Goal: Task Accomplishment & Management: Manage account settings

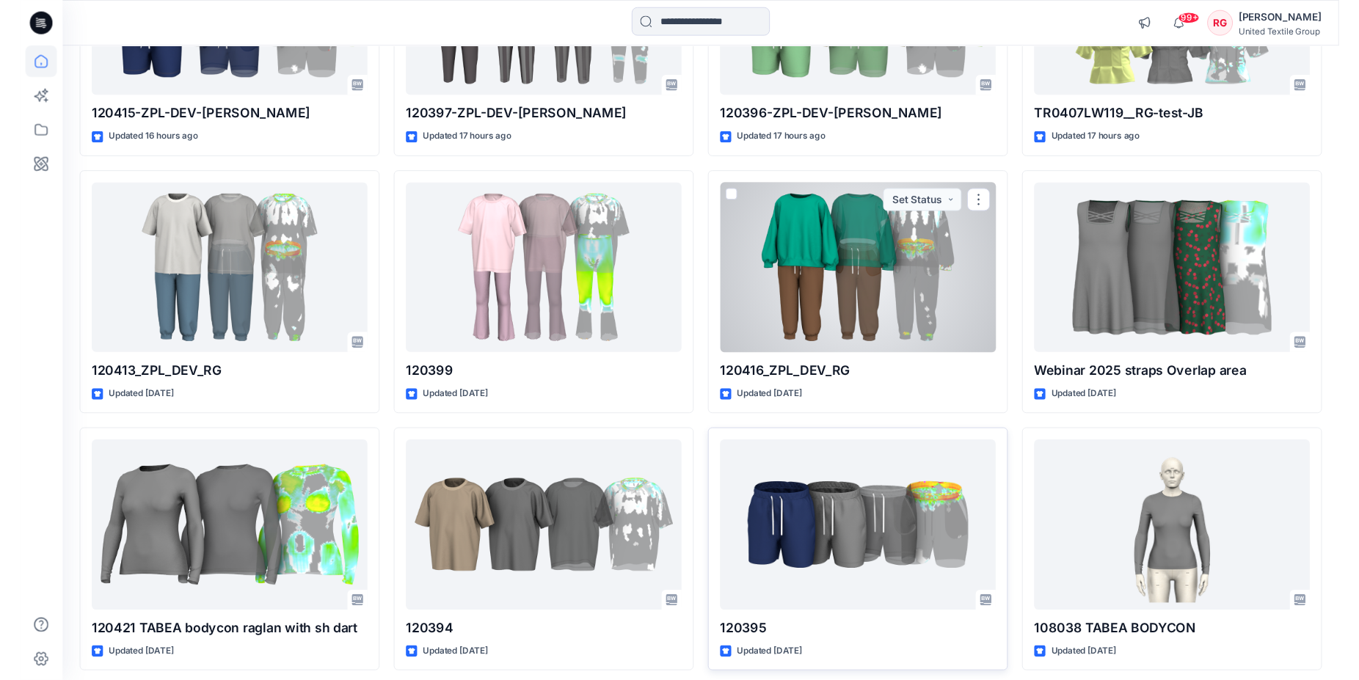
scroll to position [299, 0]
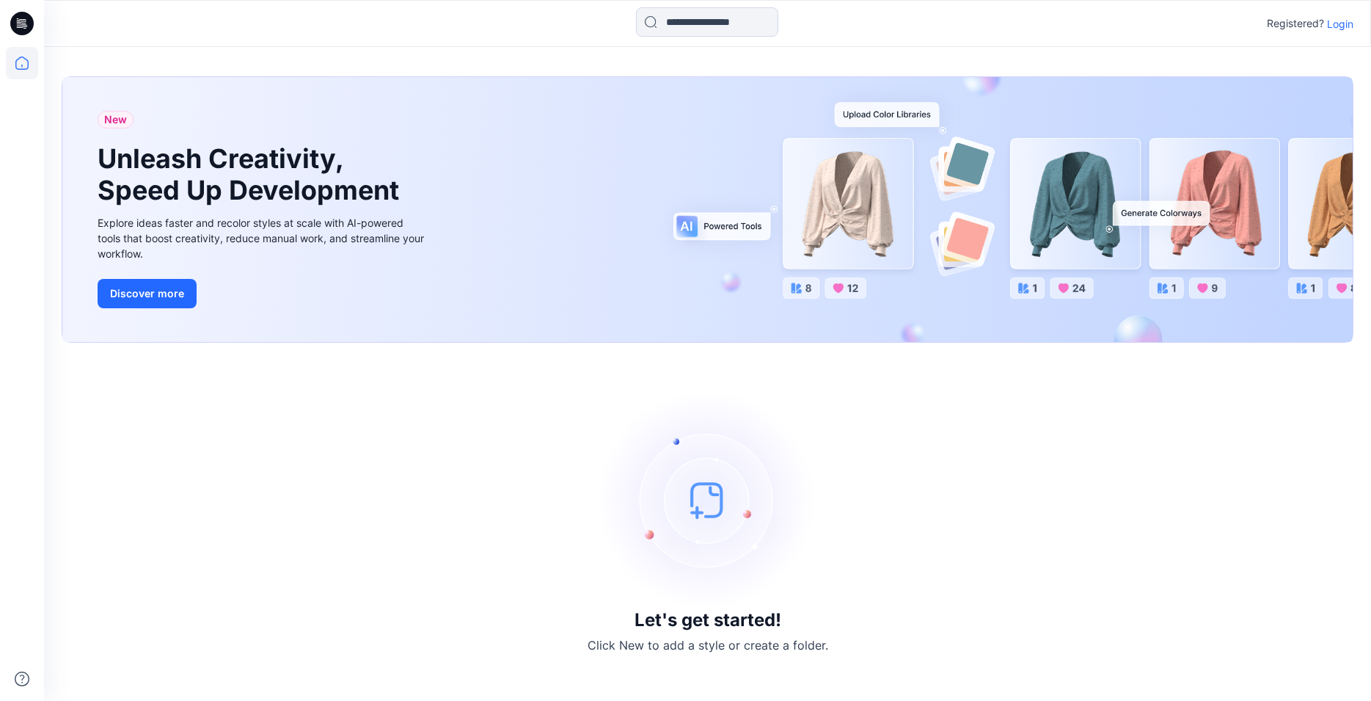
click at [1337, 23] on p "Login" at bounding box center [1340, 23] width 26 height 15
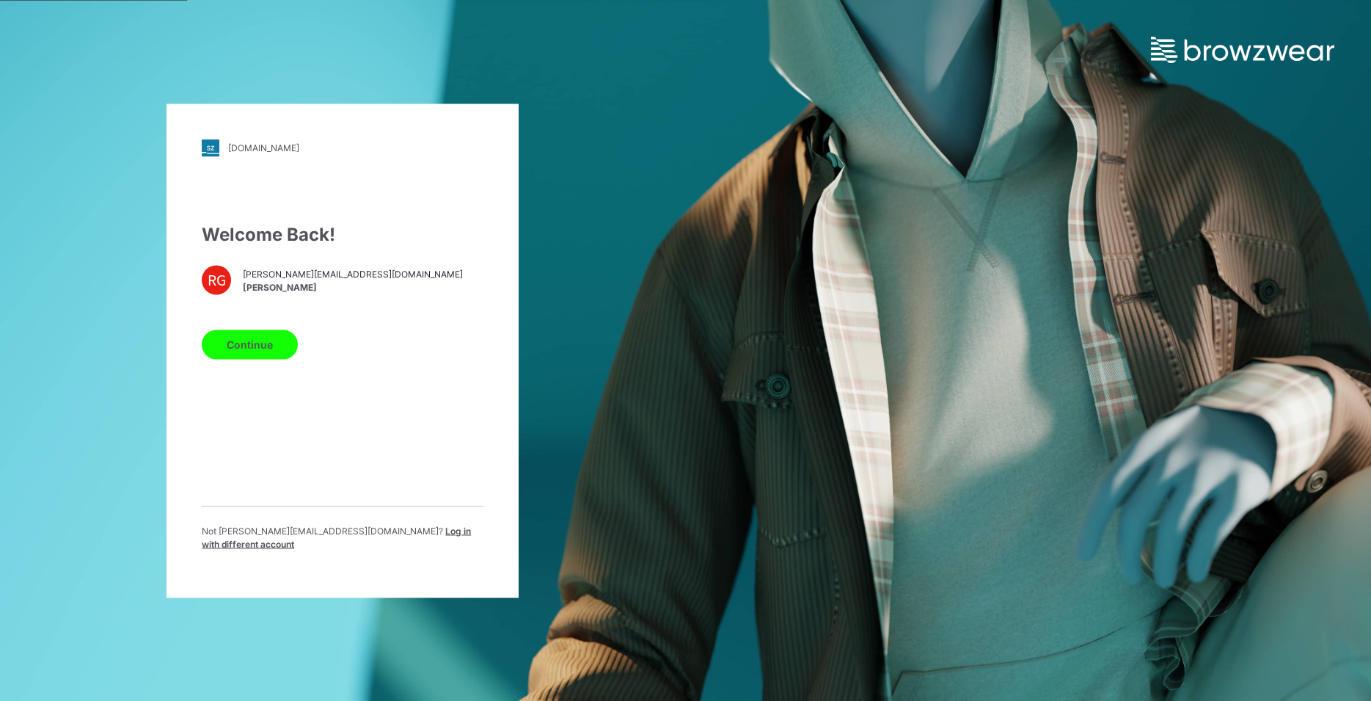
click at [260, 357] on button "Continue" at bounding box center [250, 343] width 96 height 29
